Goal: Task Accomplishment & Management: Manage account settings

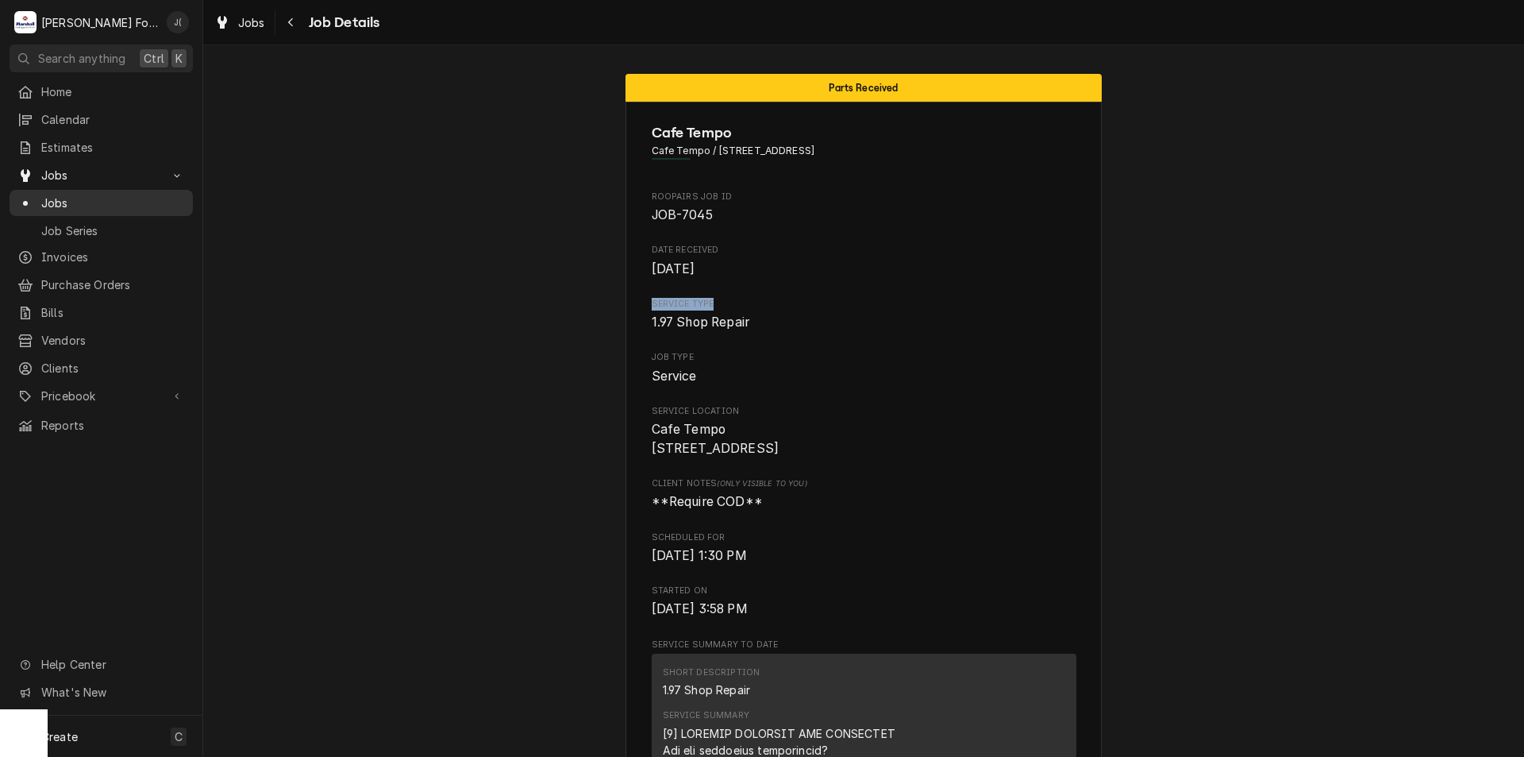
click at [114, 206] on div "Jobs" at bounding box center [101, 203] width 177 height 20
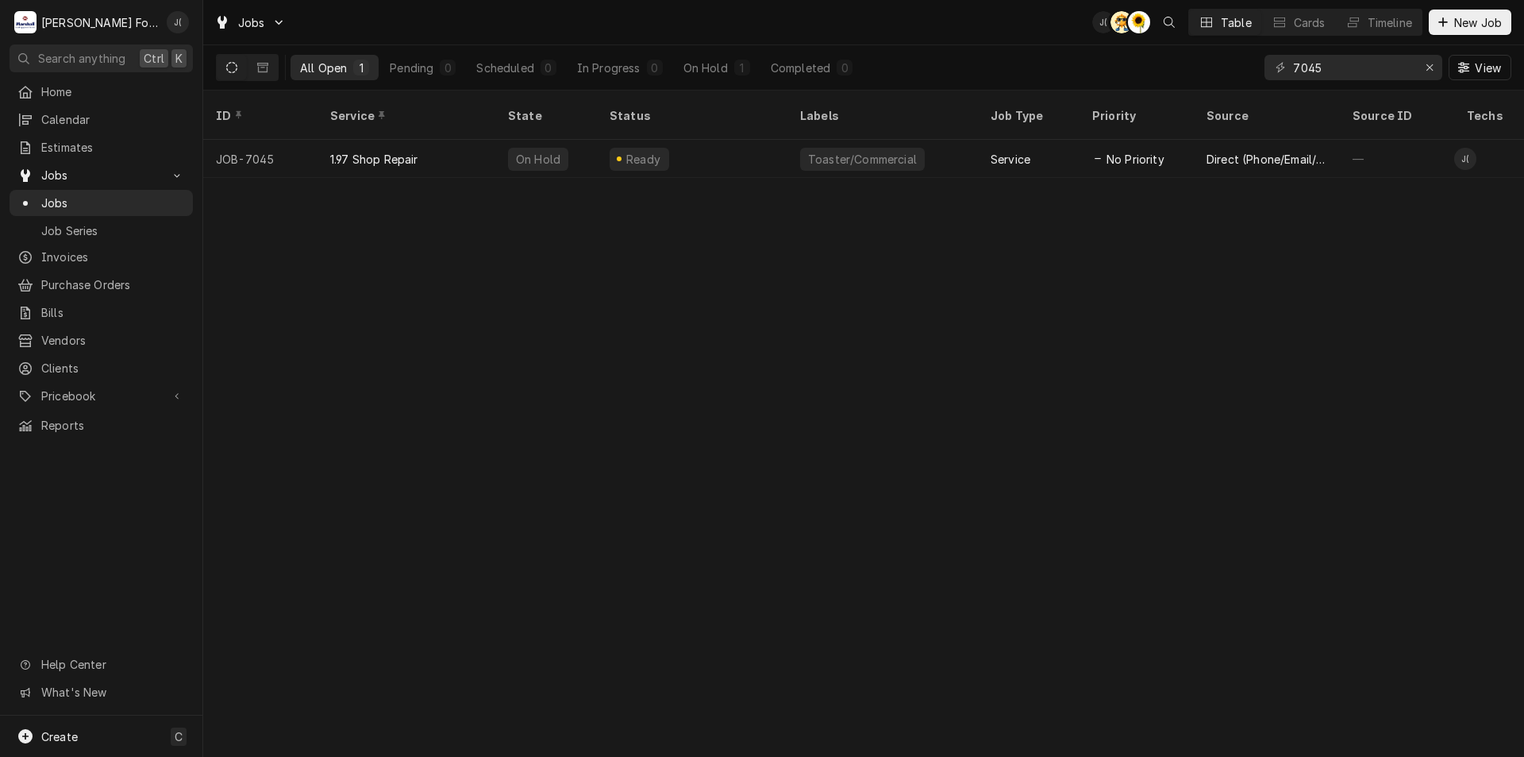
drag, startPoint x: 979, startPoint y: 46, endPoint x: 1015, endPoint y: 49, distance: 36.7
click at [1007, 46] on div "All Open 1 Pending 0 Scheduled 0 In Progress 0 On Hold 1 Completed 0 7045 View" at bounding box center [864, 67] width 1296 height 44
drag, startPoint x: 1338, startPoint y: 65, endPoint x: 1109, endPoint y: 56, distance: 228.8
click at [1109, 56] on div "All Open 1 Pending 0 Scheduled 0 In Progress 0 On Hold 1 Completed 0 7045 View" at bounding box center [864, 67] width 1296 height 44
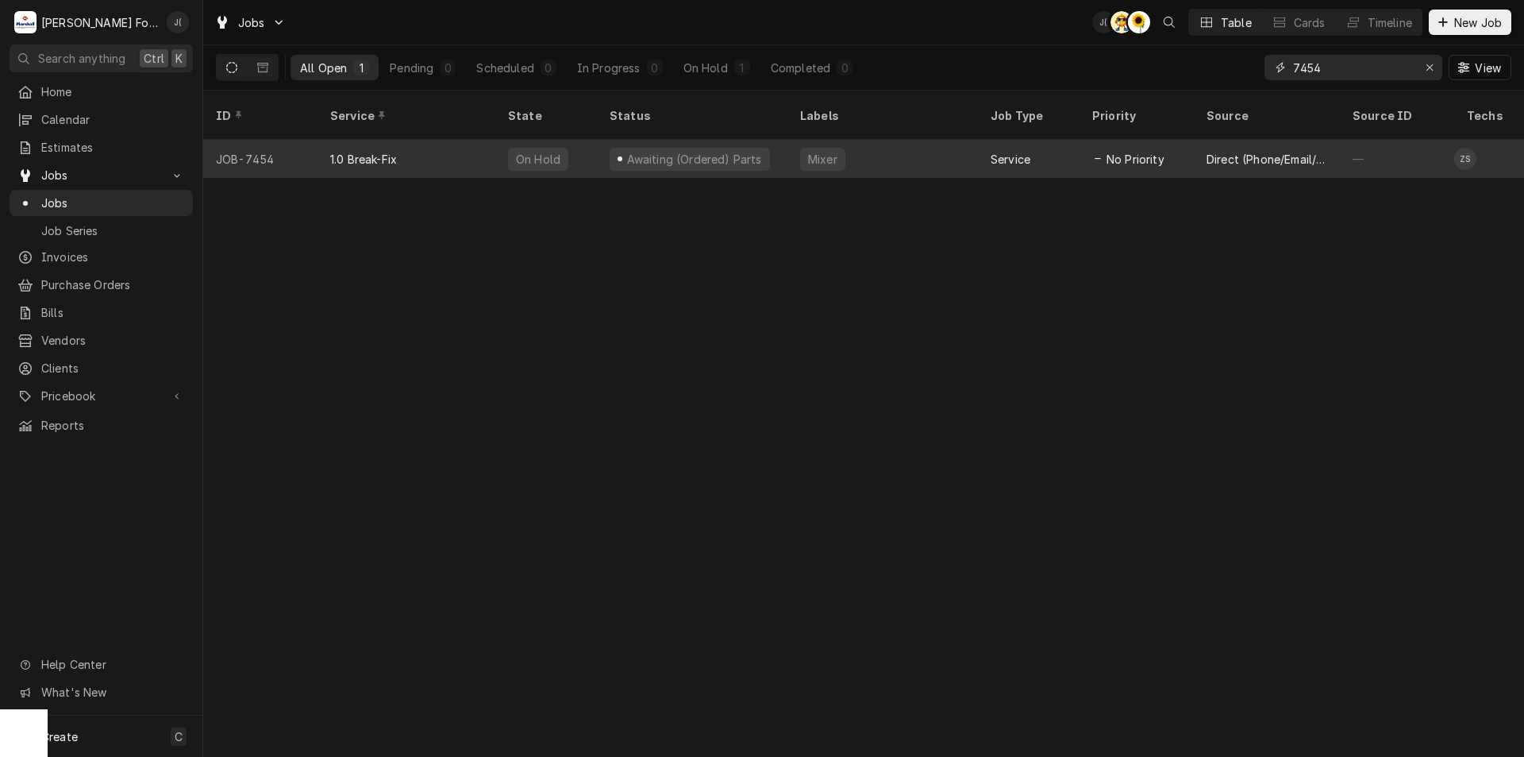
type input "7454"
click at [900, 145] on div "Mixer" at bounding box center [882, 159] width 191 height 38
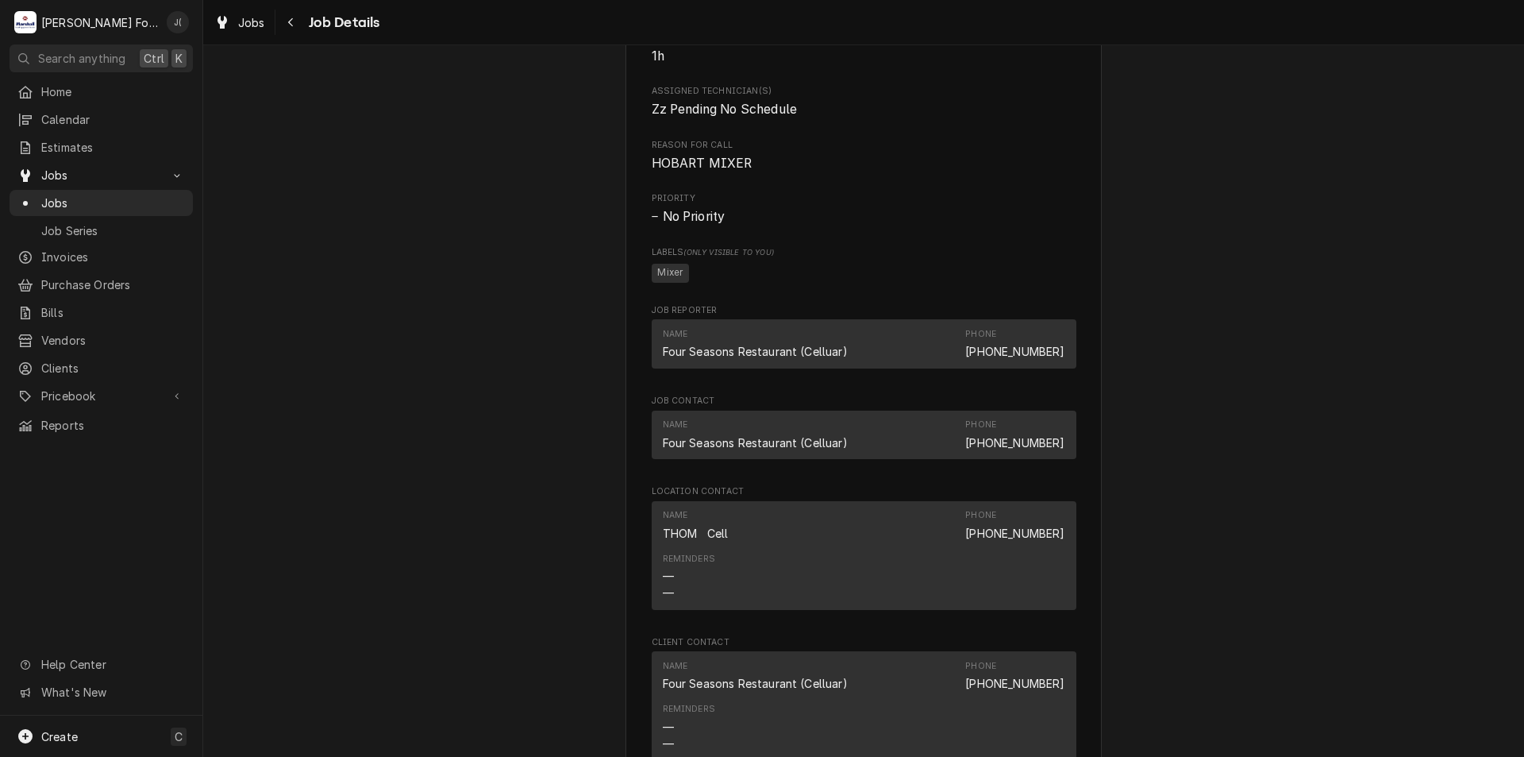
scroll to position [1429, 0]
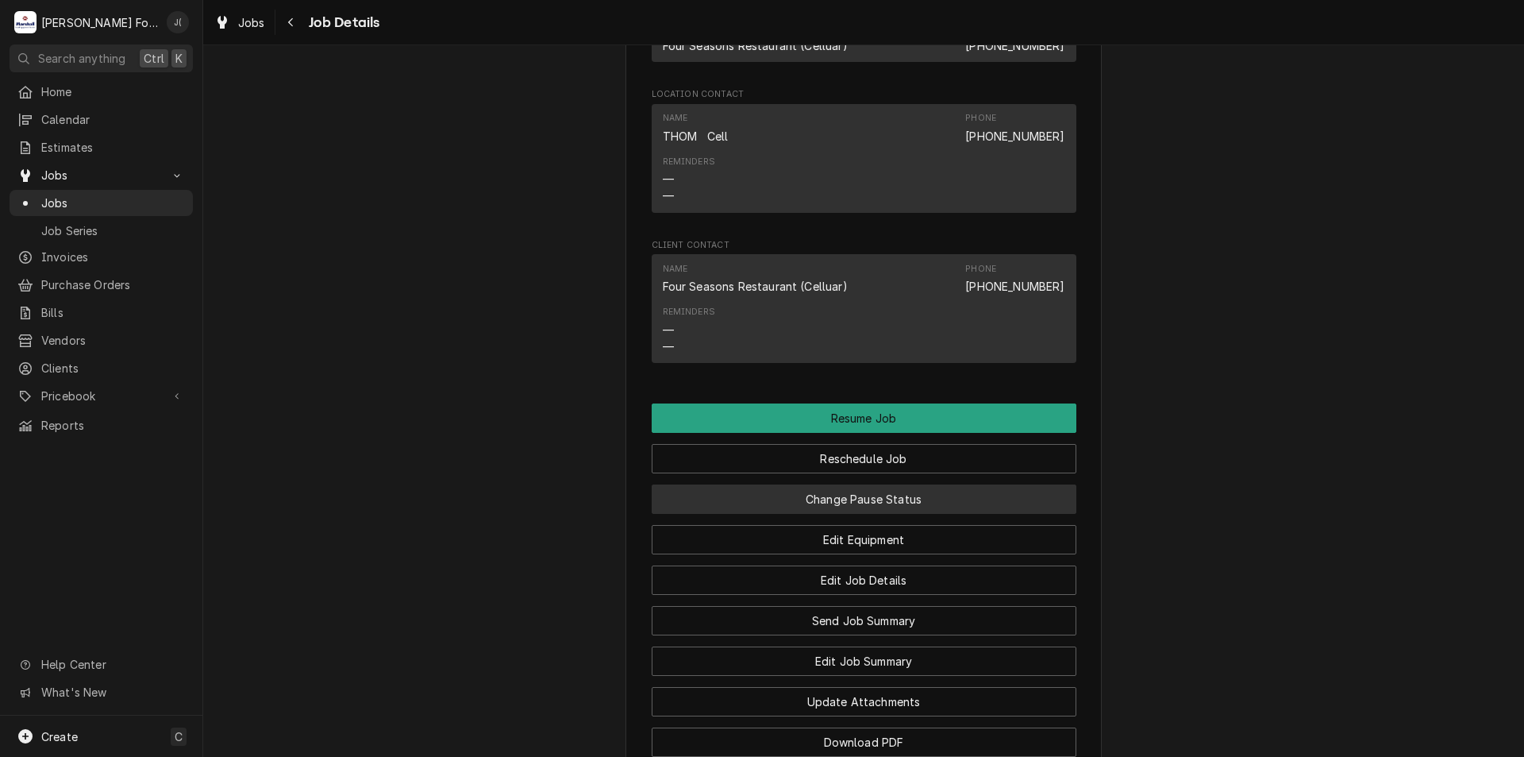
click at [868, 514] on button "Change Pause Status" at bounding box center [864, 498] width 425 height 29
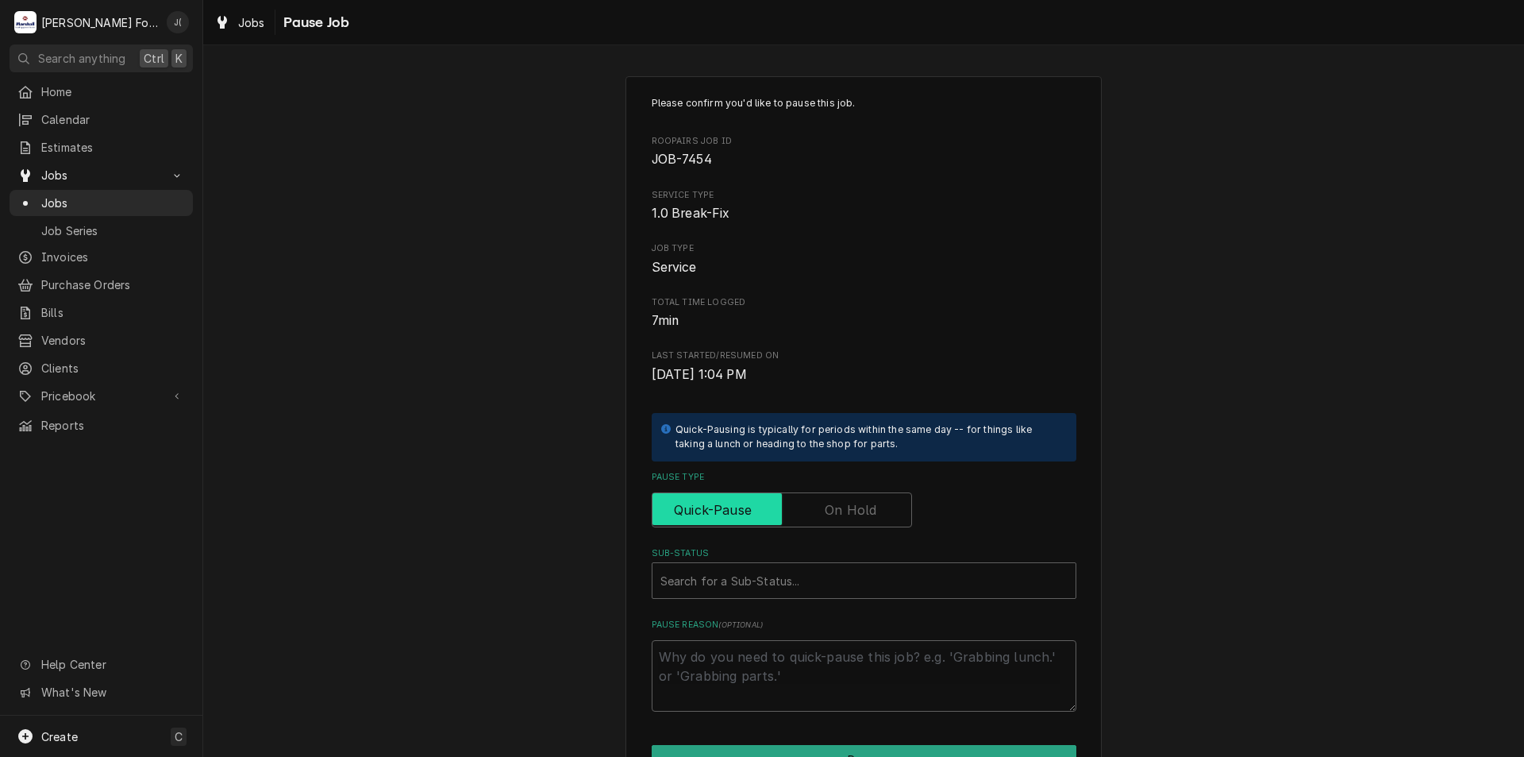
drag, startPoint x: 884, startPoint y: 514, endPoint x: 869, endPoint y: 533, distance: 23.2
click at [876, 525] on input "Pause Type" at bounding box center [782, 509] width 246 height 35
checkbox input "true"
click at [830, 583] on div "Sub-Status" at bounding box center [863, 580] width 407 height 29
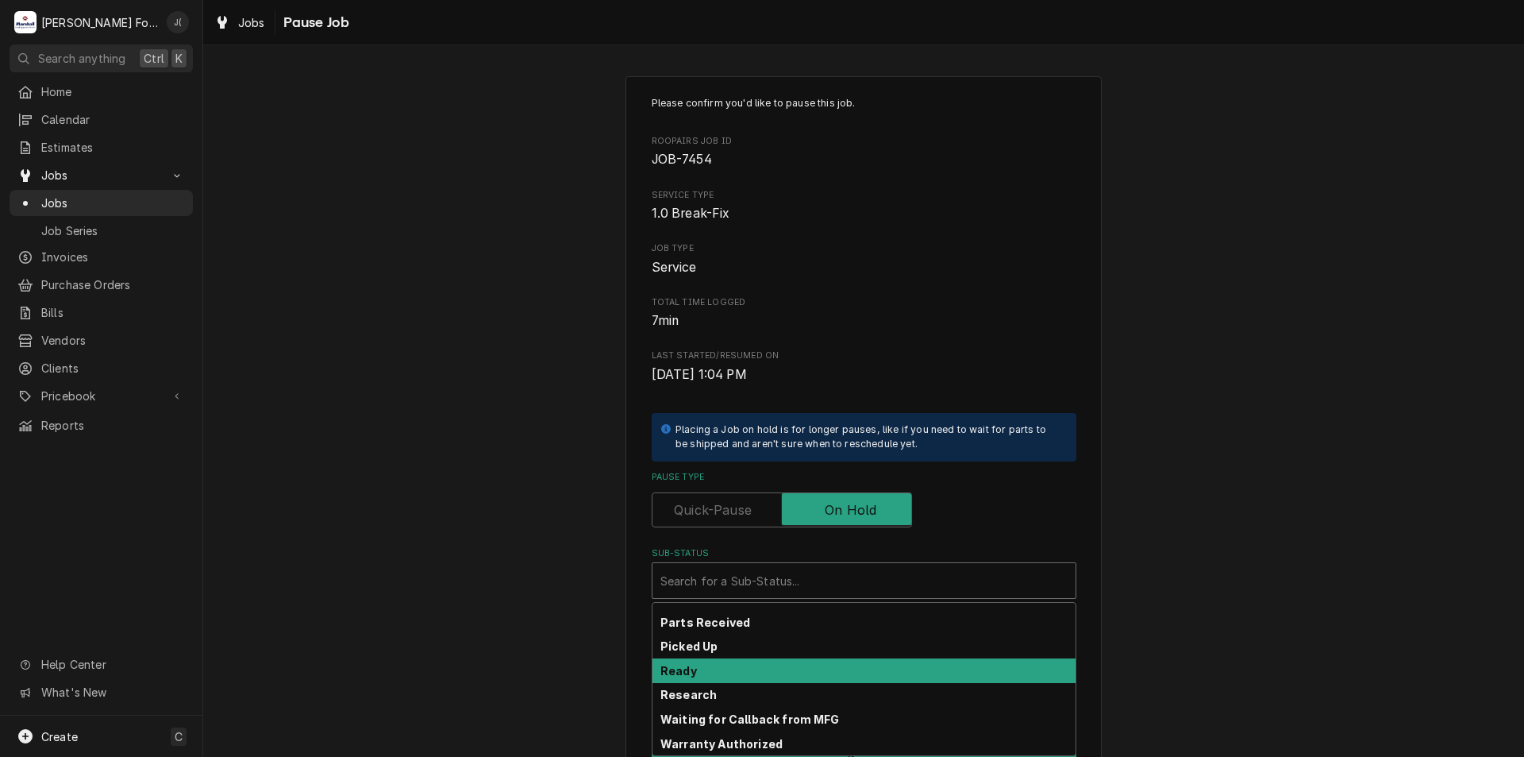
scroll to position [260, 0]
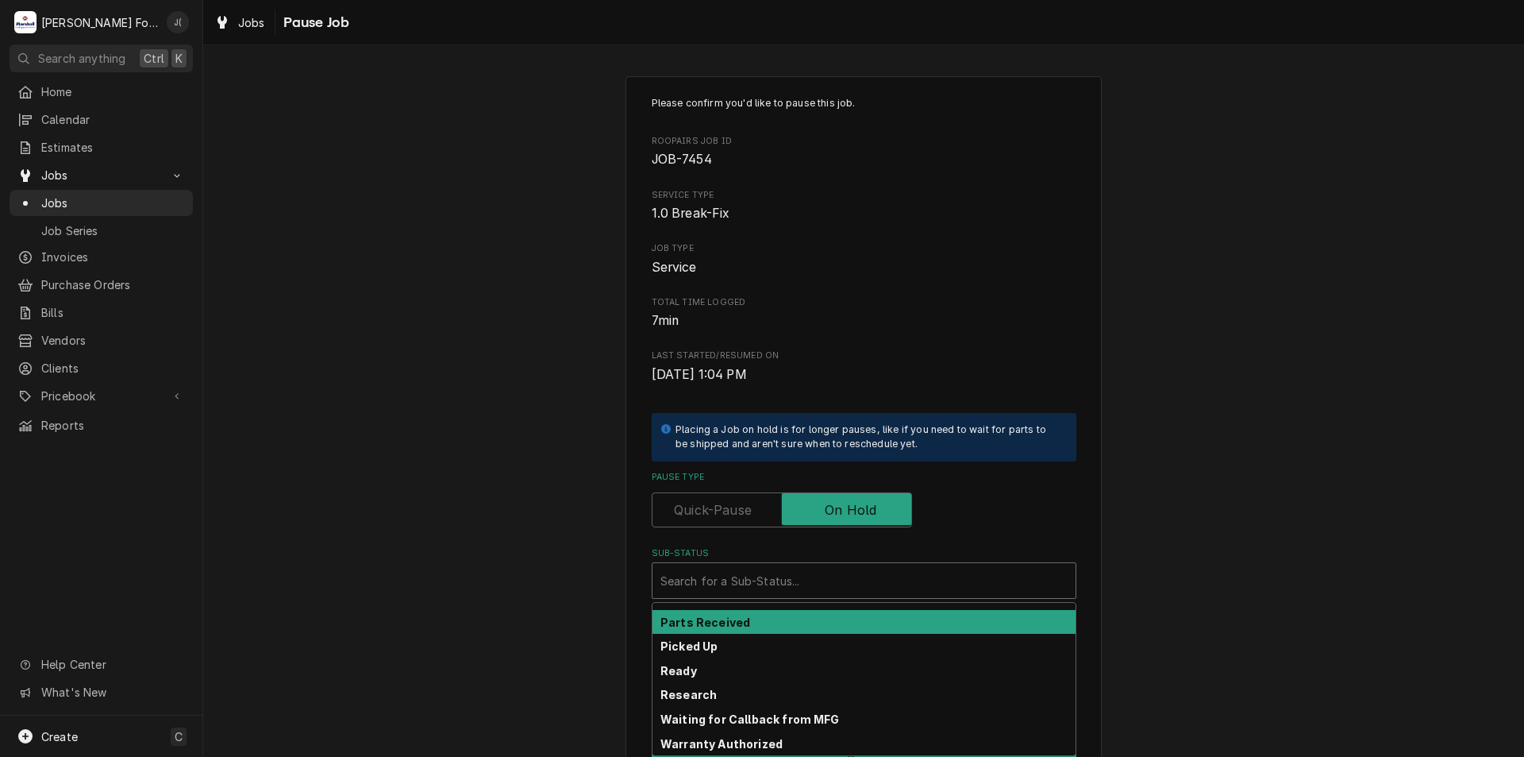
click at [804, 622] on div "Parts Received" at bounding box center [864, 622] width 423 height 25
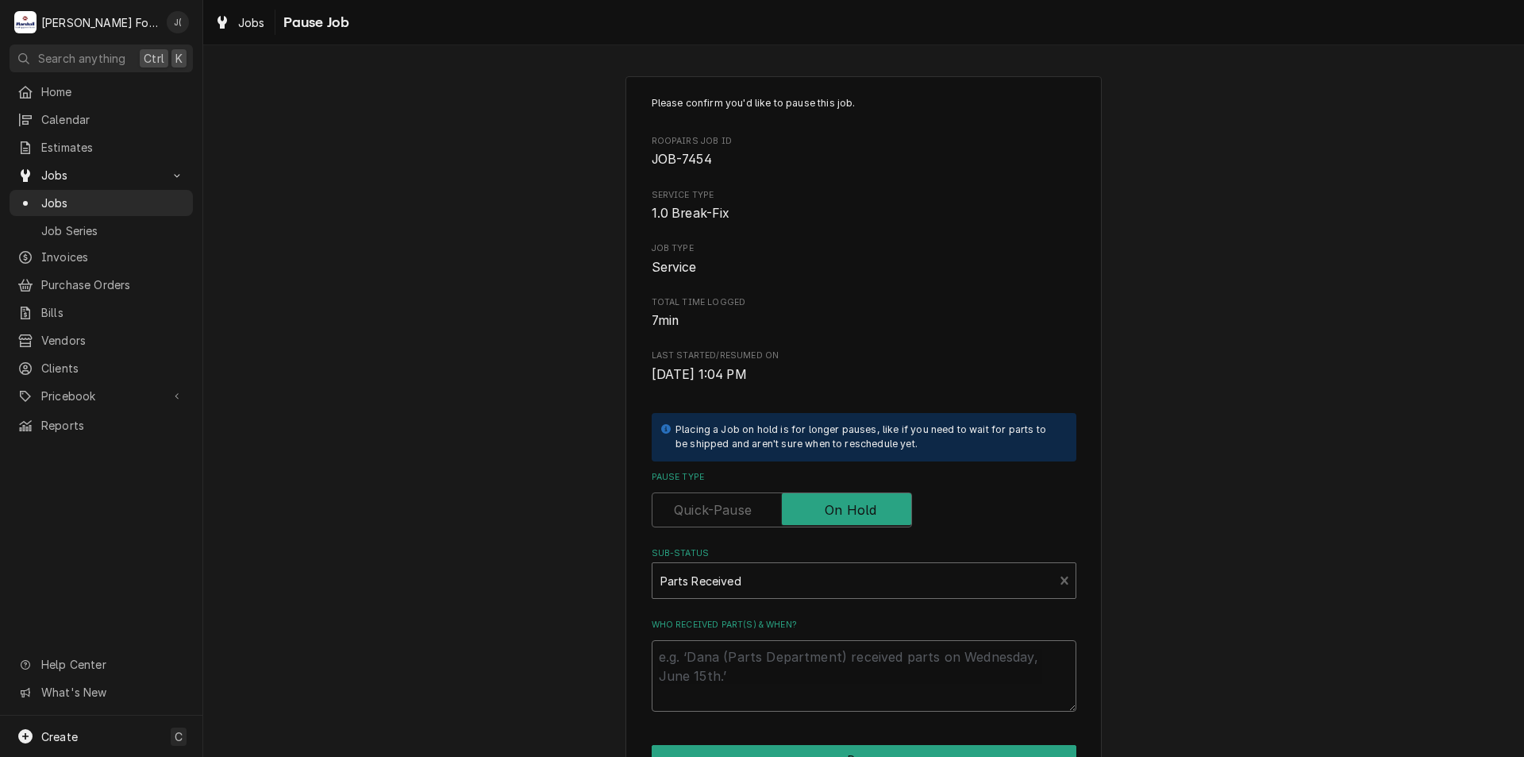
click at [780, 676] on textarea "Who received part(s) & when?" at bounding box center [864, 675] width 425 height 71
type textarea "x"
type textarea "0"
type textarea "x"
type textarea "09"
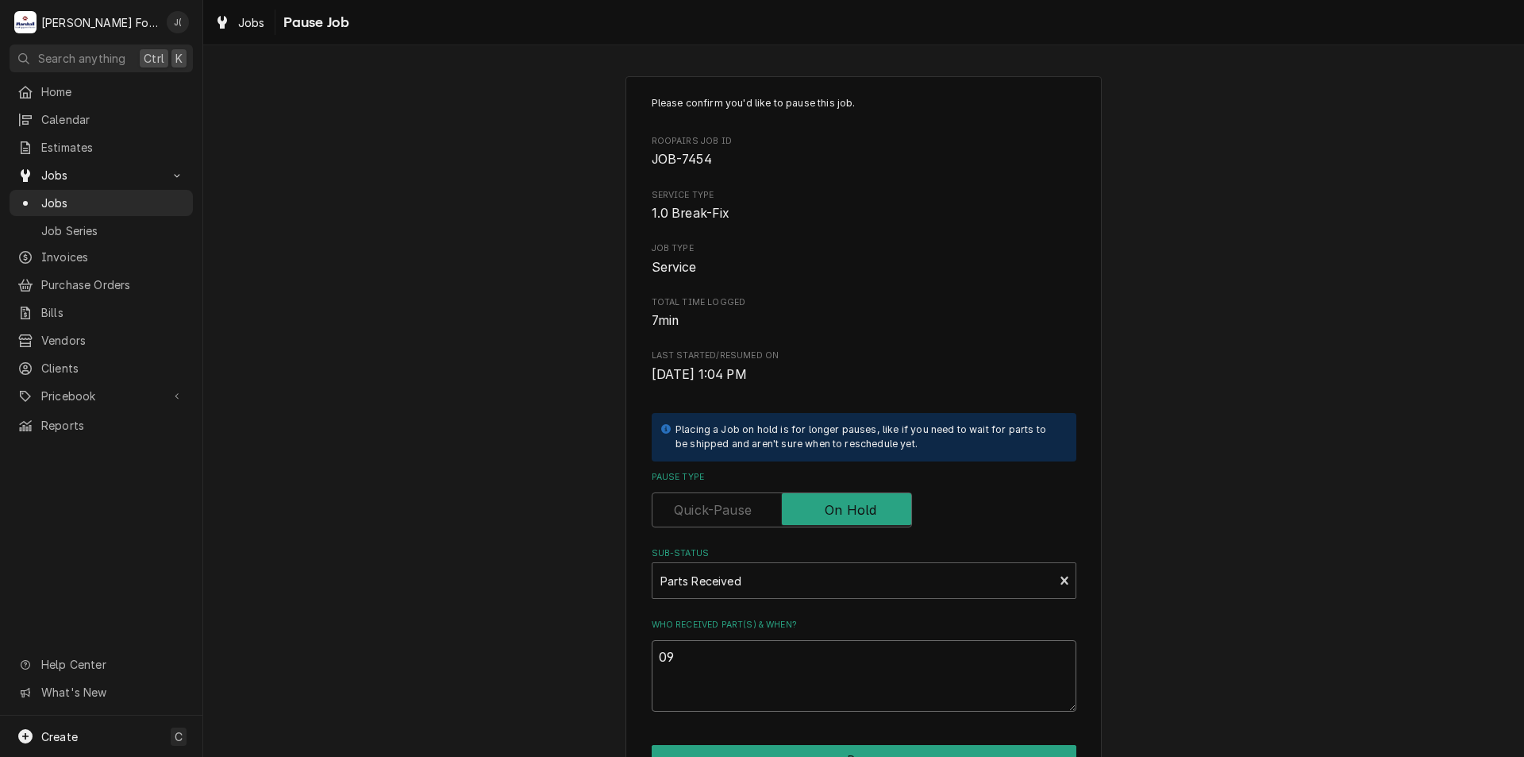
type textarea "x"
type textarea "09/"
type textarea "x"
type textarea "09/2"
type textarea "x"
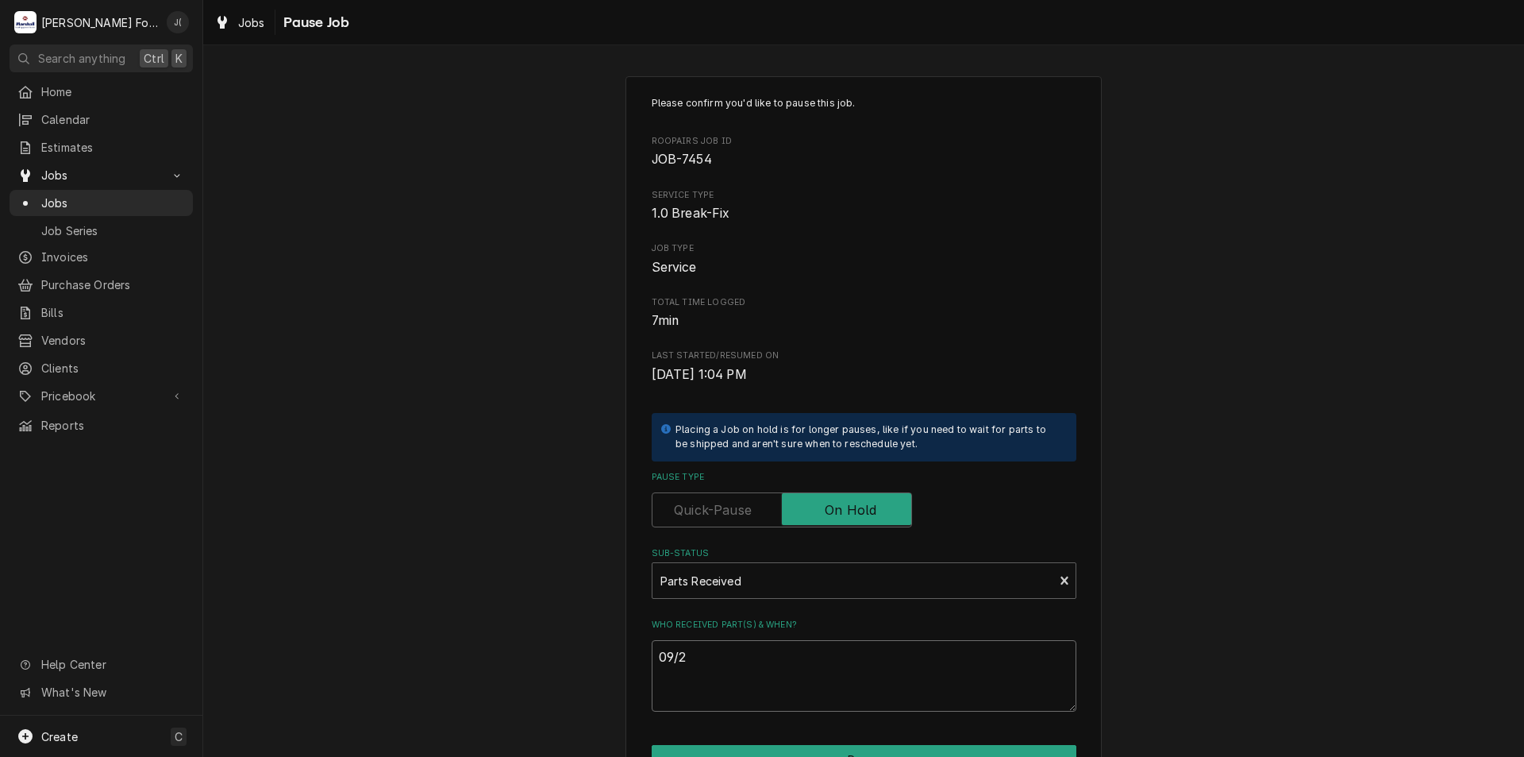
type textarea "09/23"
type textarea "x"
type textarea "09/23/"
type textarea "x"
type textarea "09/23/2"
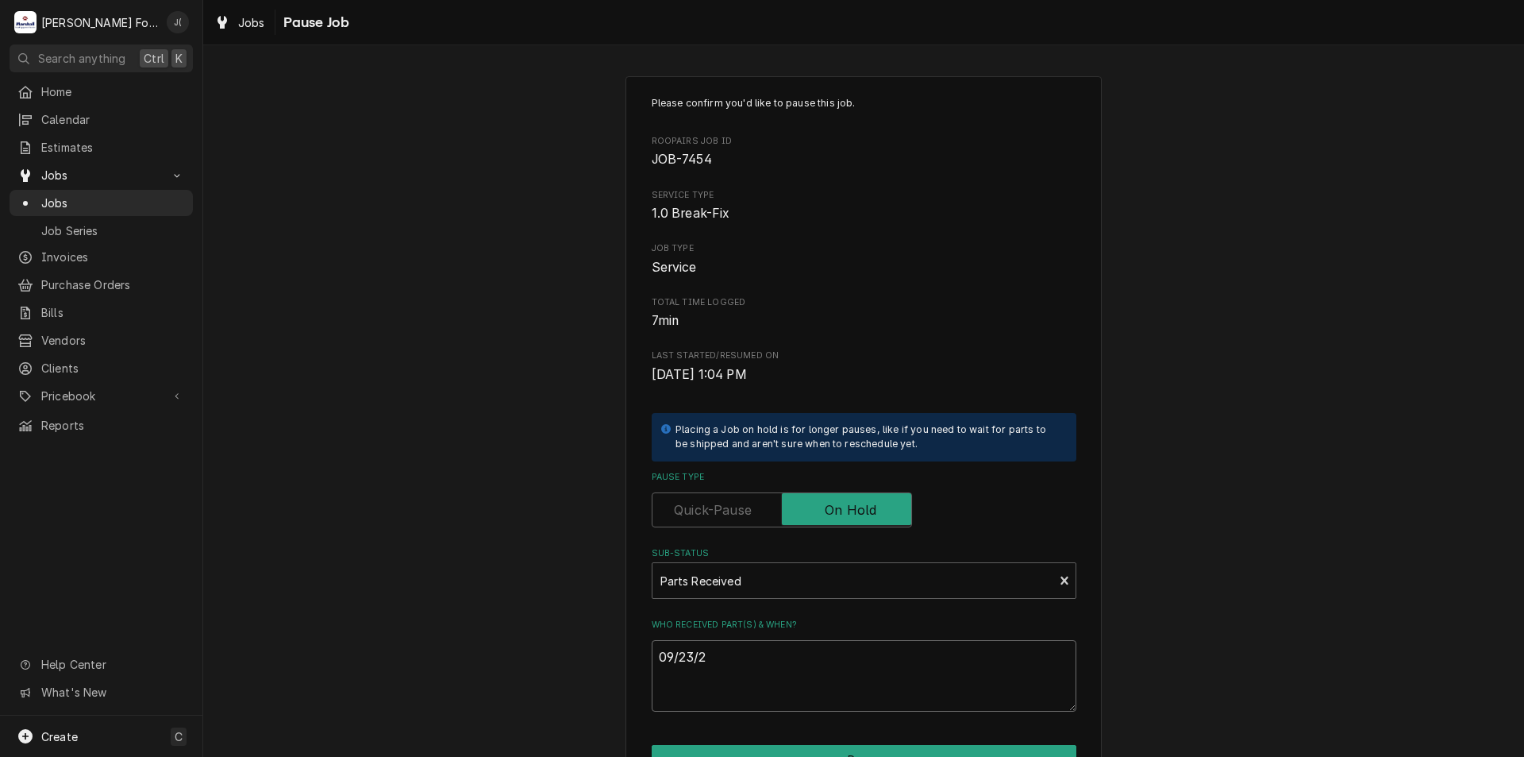
type textarea "x"
type textarea "09/23/20"
type textarea "x"
type textarea "09/23/202"
type textarea "x"
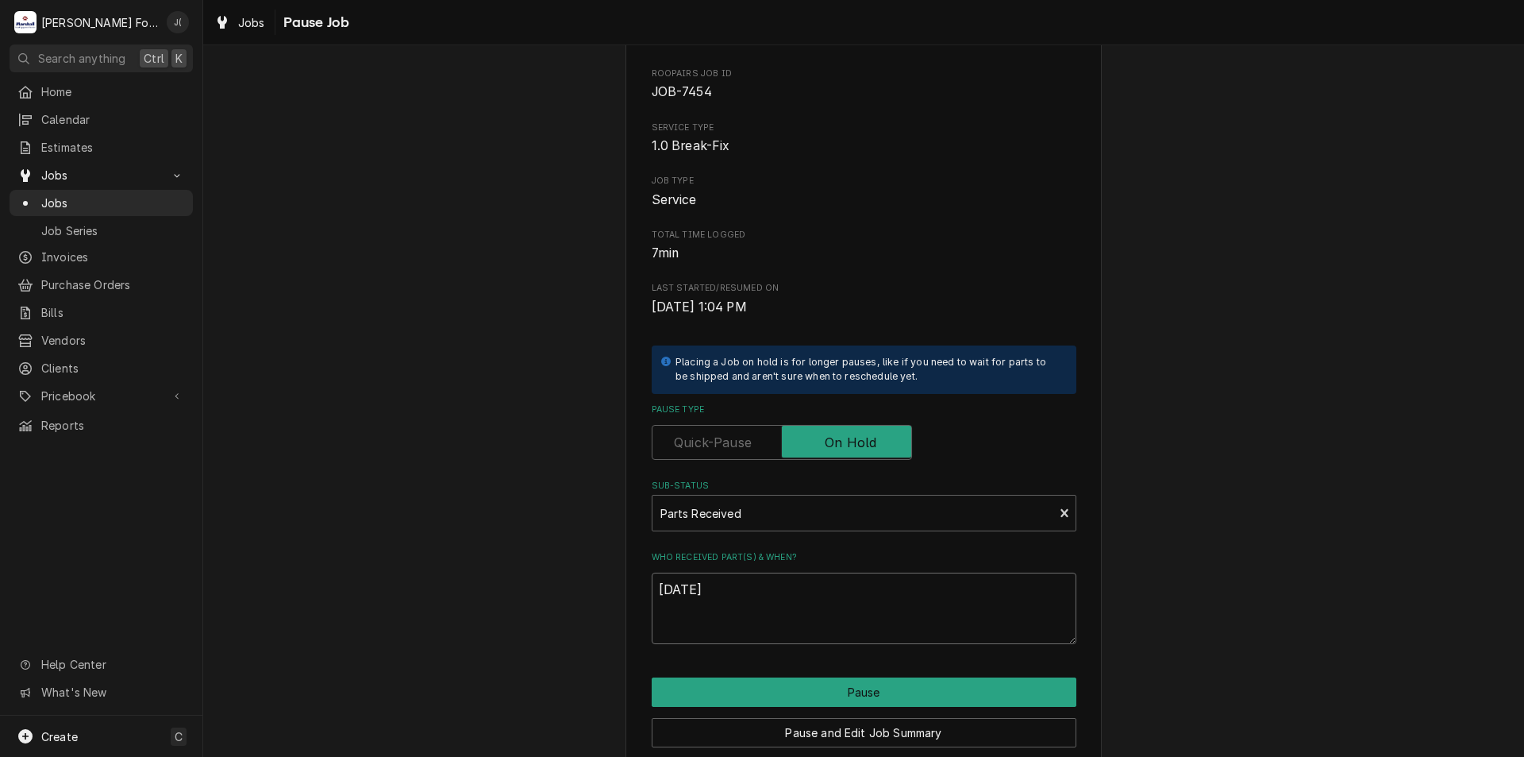
scroll to position [133, 0]
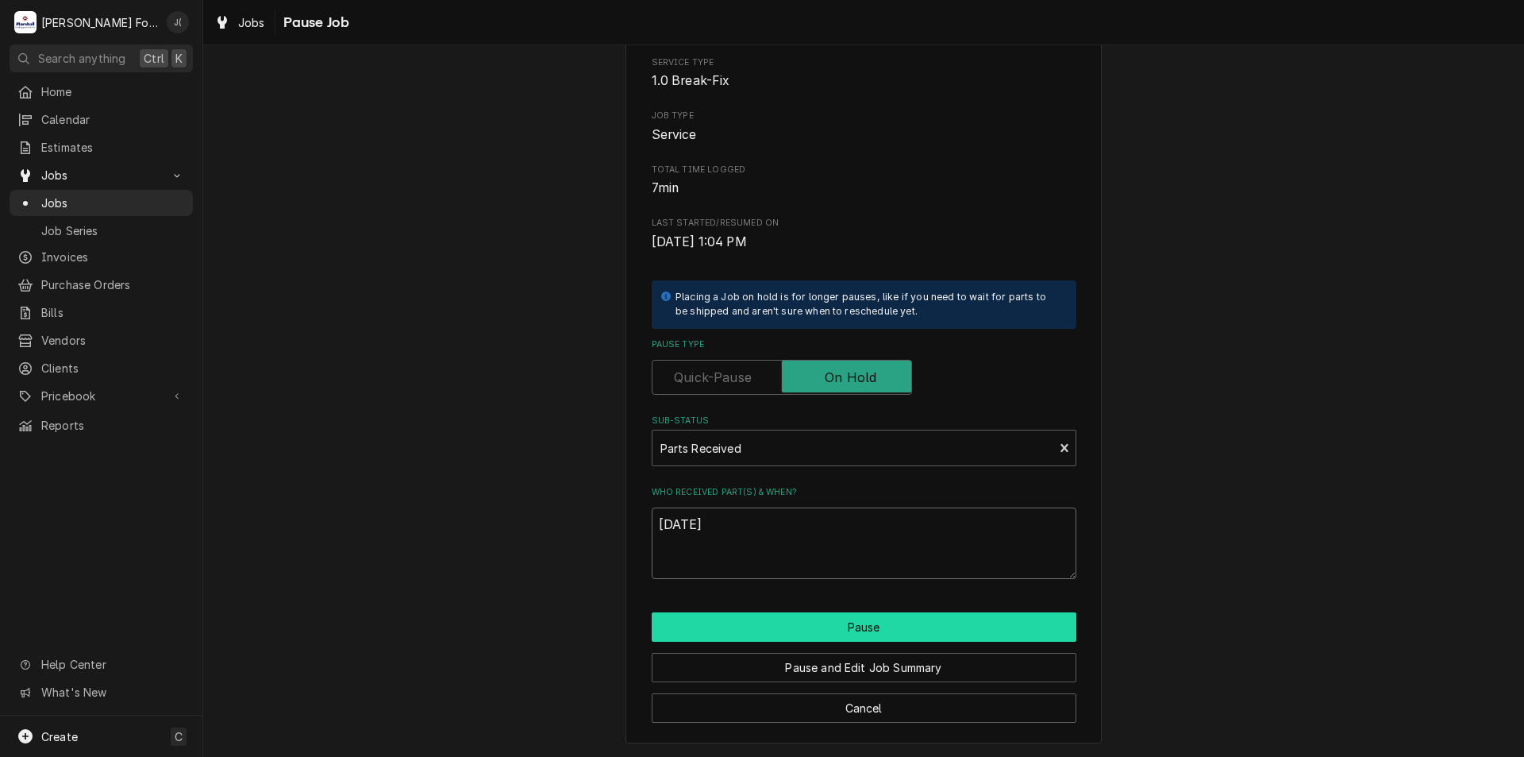
type textarea "09/23/2025"
click at [842, 620] on button "Pause" at bounding box center [864, 626] width 425 height 29
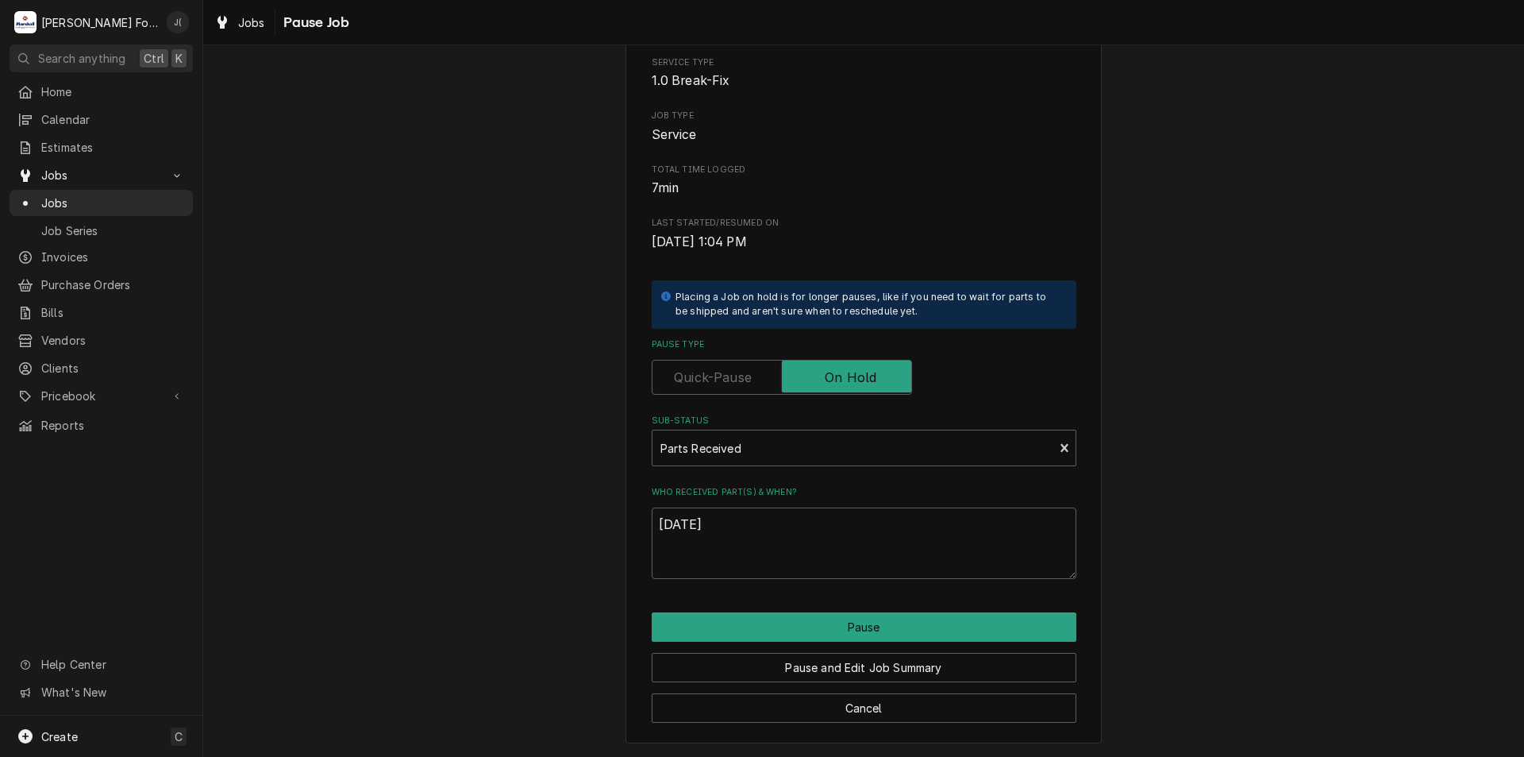
type textarea "x"
